Goal: Transaction & Acquisition: Purchase product/service

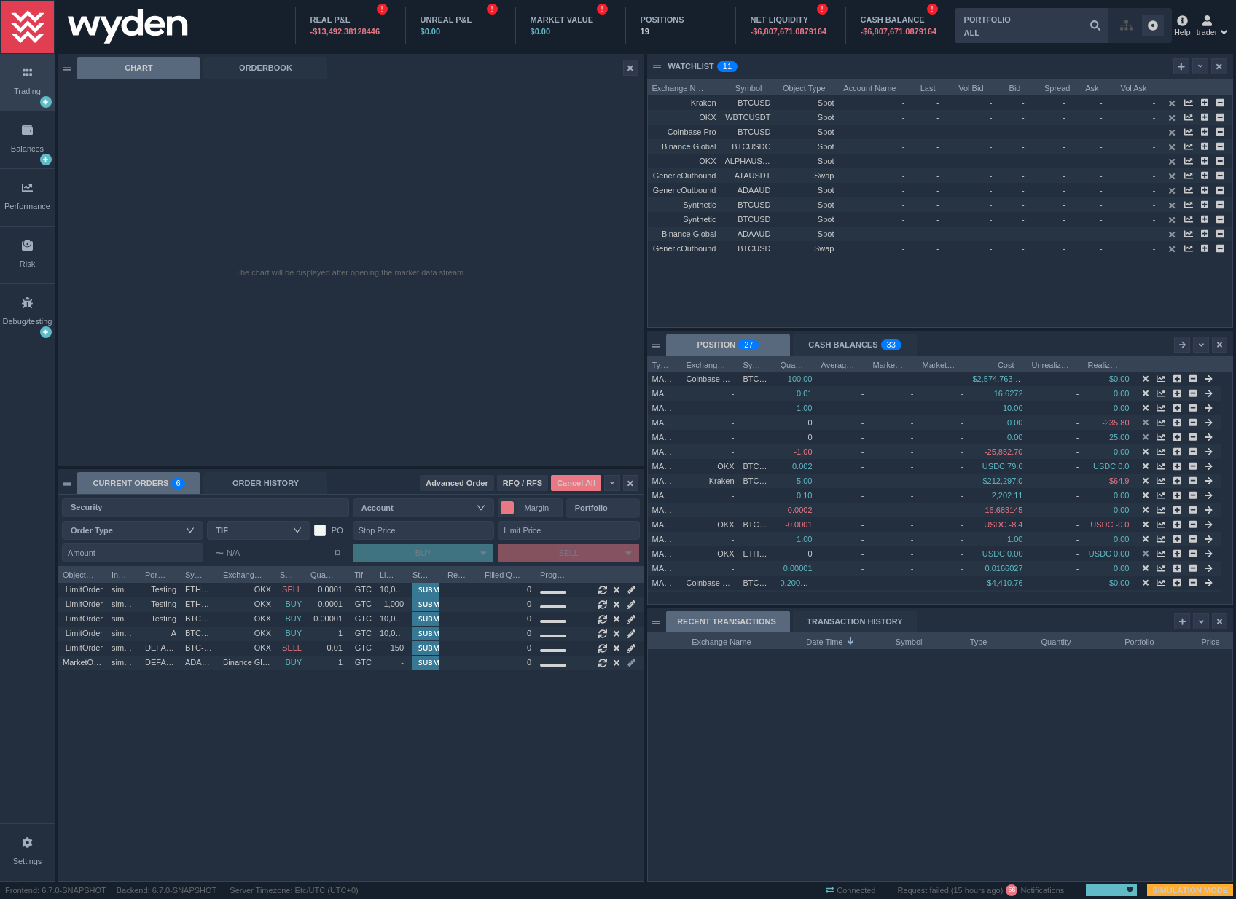
scroll to position [248, 584]
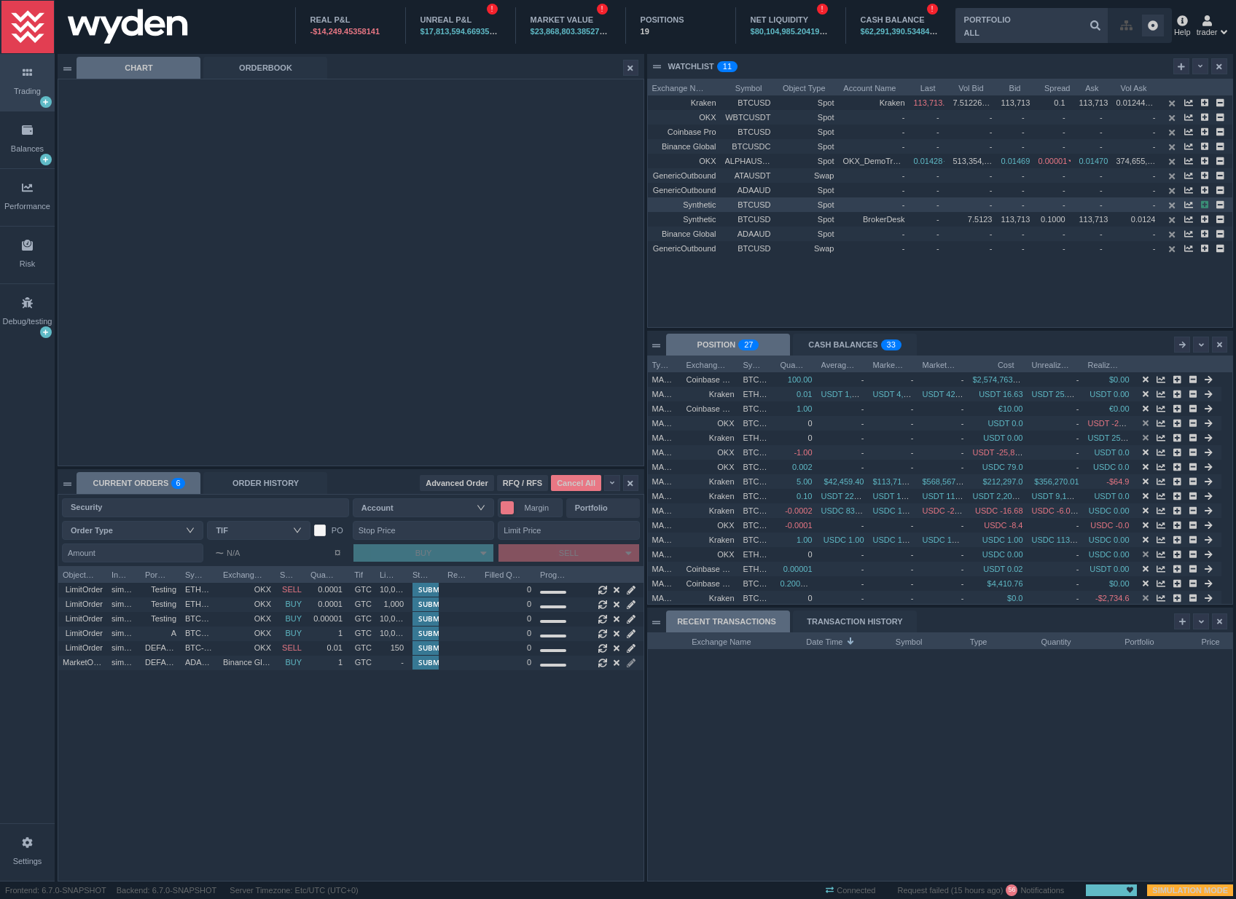
click at [1208, 205] on icon "button" at bounding box center [1205, 205] width 8 height 8
type input "BTCUSD@Synthetic (Spot)"
click at [126, 548] on input "Amount" at bounding box center [132, 553] width 141 height 19
click at [588, 504] on div "Portfolio" at bounding box center [600, 508] width 50 height 15
type input "0.1"
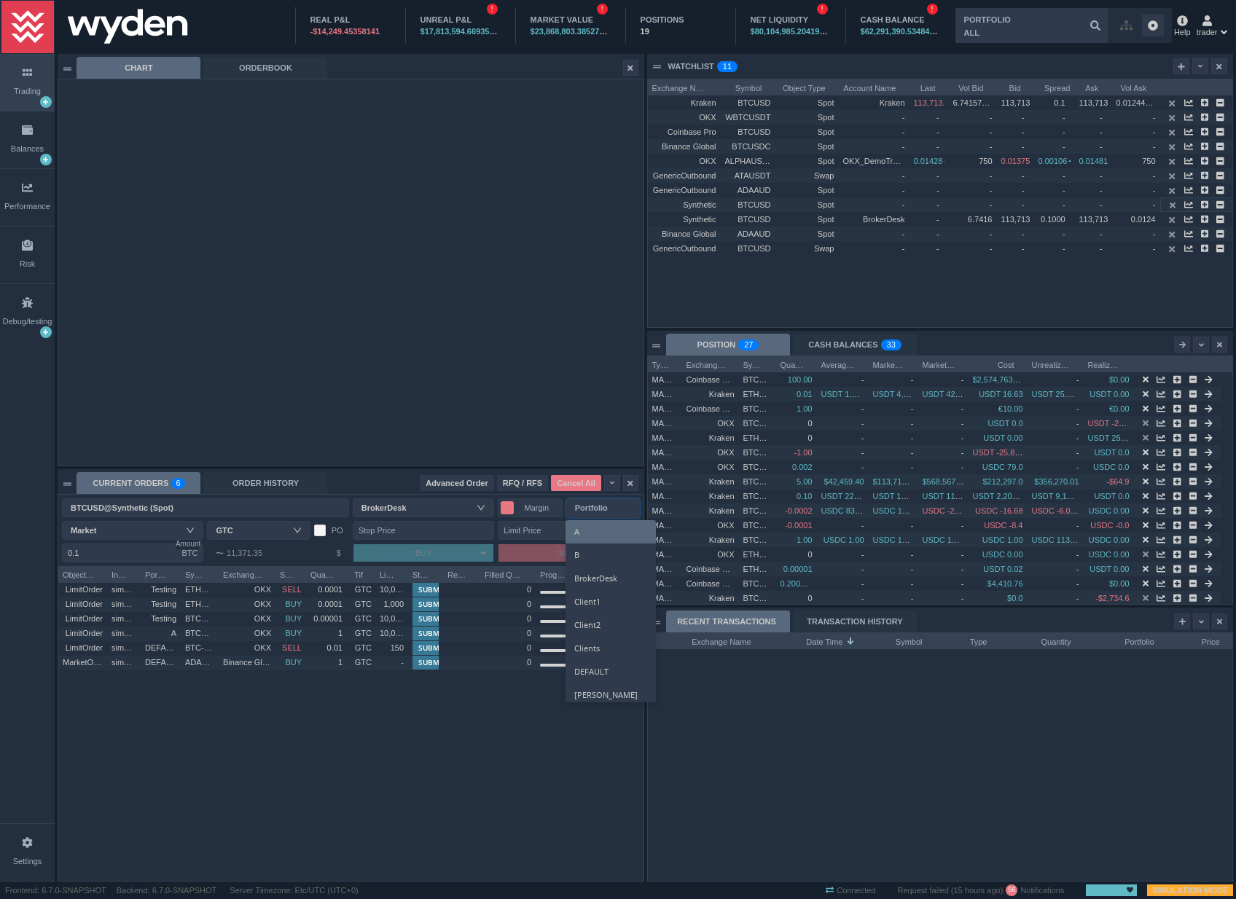
click at [600, 531] on li "A" at bounding box center [611, 531] width 90 height 23
type input "A"
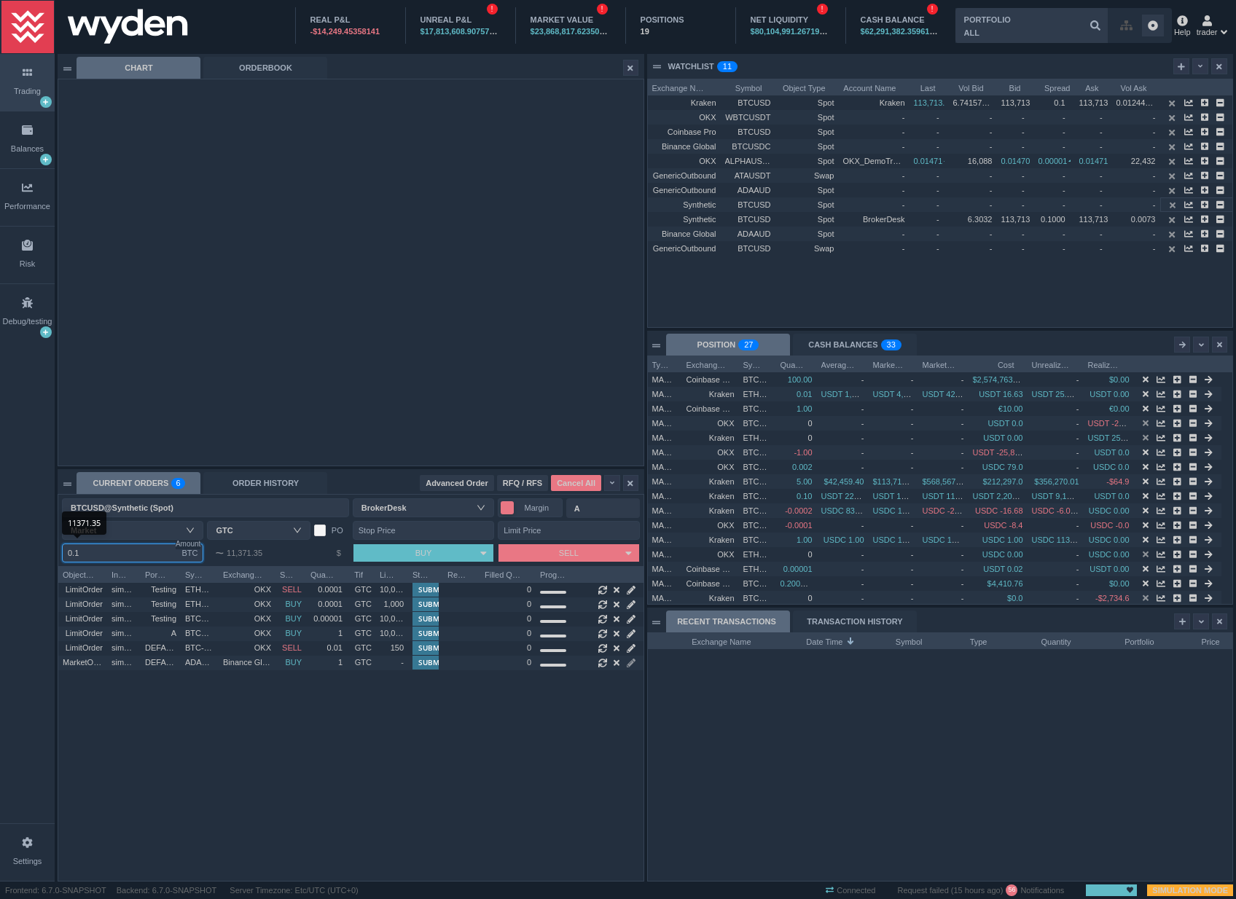
click at [87, 546] on input "0.1" at bounding box center [132, 553] width 141 height 19
click at [506, 557] on button "SELL" at bounding box center [558, 552] width 120 height 17
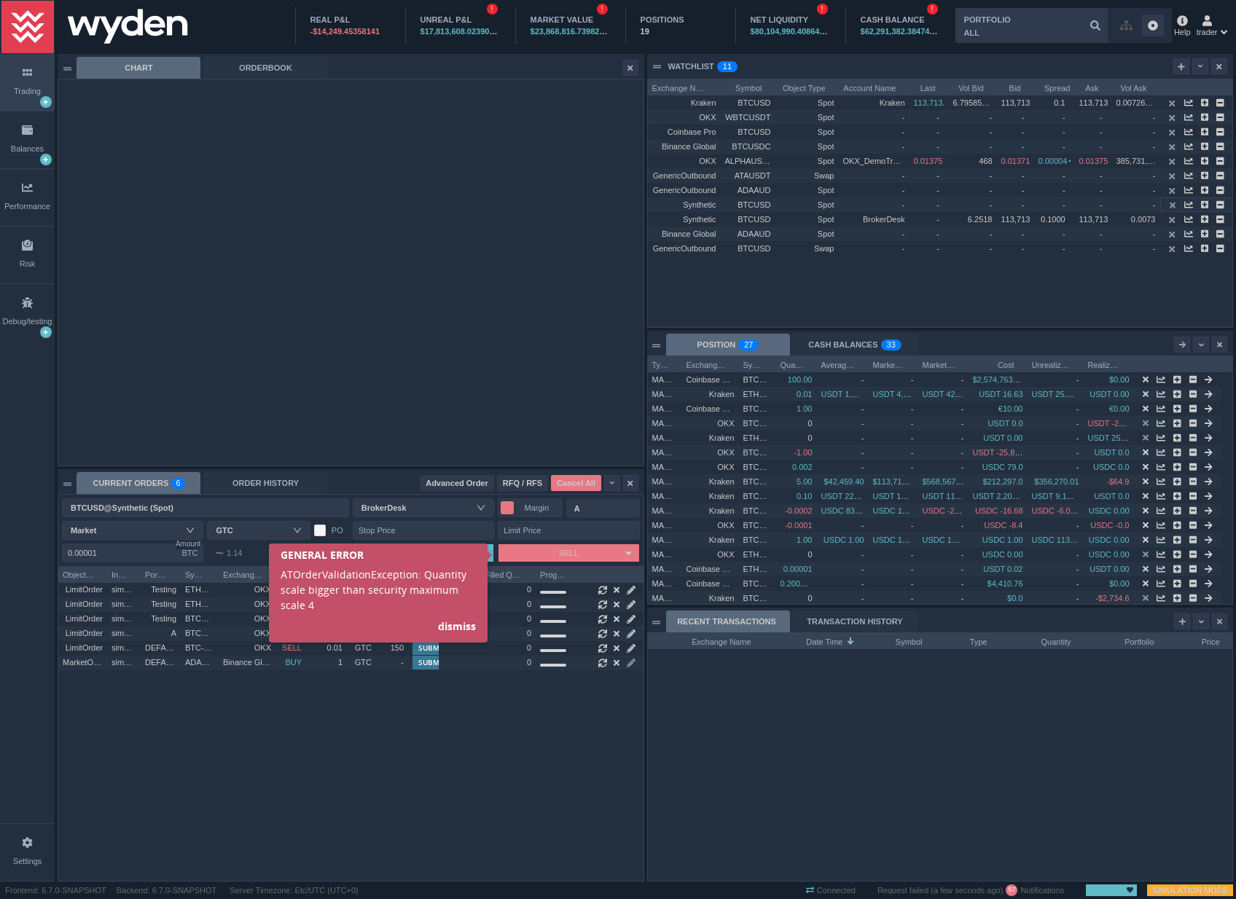
click at [447, 625] on link "dismiss" at bounding box center [457, 626] width 38 height 14
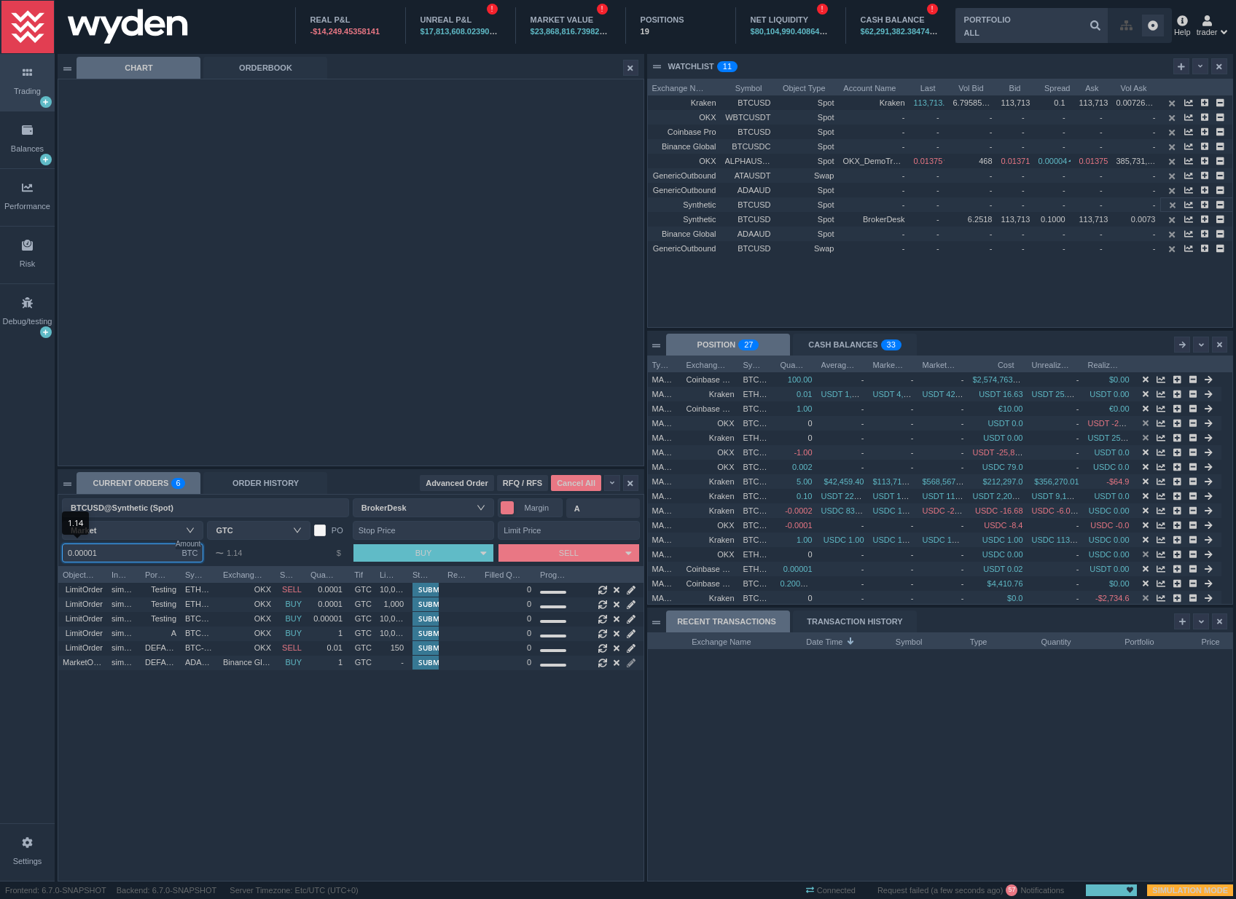
click at [91, 554] on input "0.00001" at bounding box center [132, 553] width 141 height 19
type input "0.0001"
click at [531, 552] on button "SELL" at bounding box center [558, 552] width 120 height 17
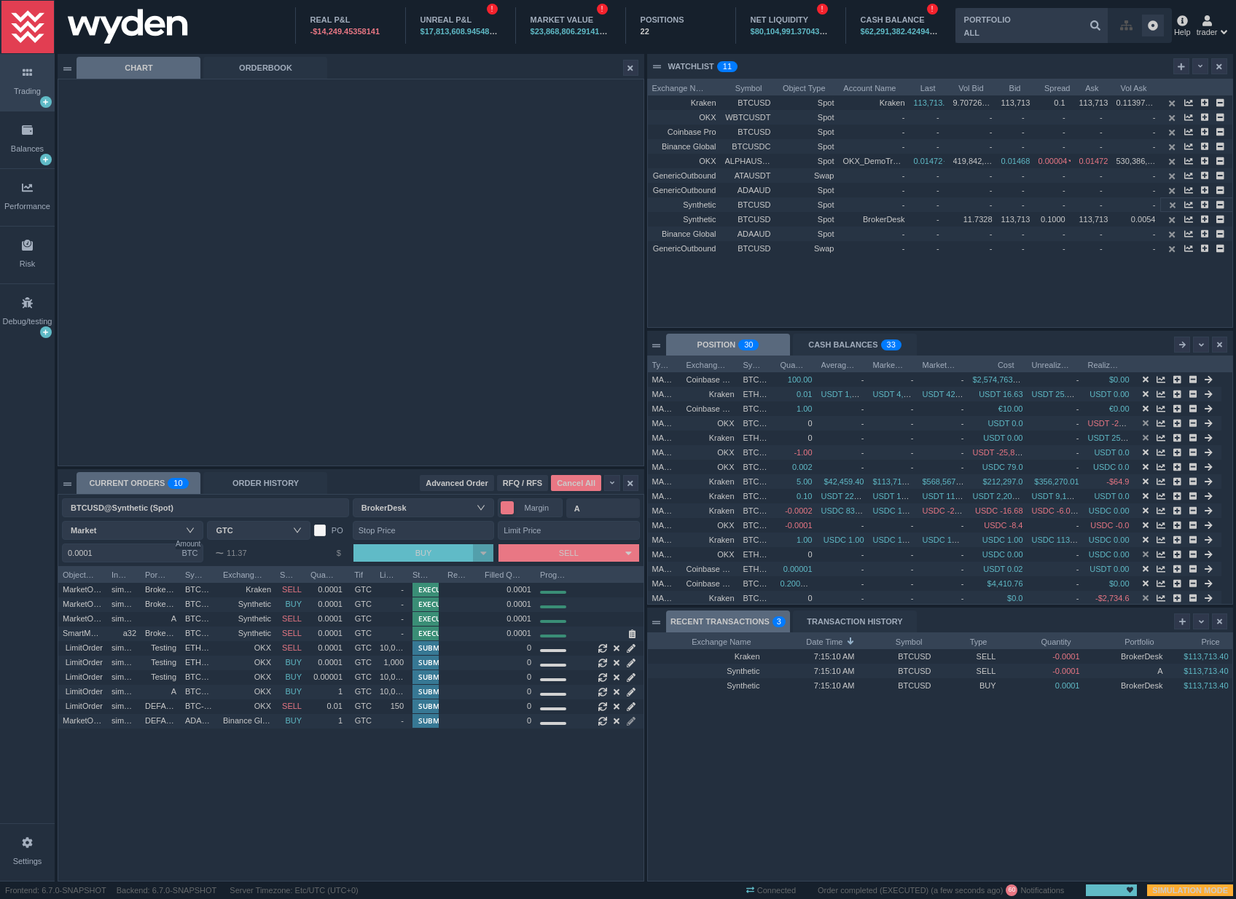
click at [488, 549] on div at bounding box center [483, 552] width 20 height 17
click at [630, 548] on icon at bounding box center [628, 553] width 7 height 11
